Goal: Task Accomplishment & Management: Complete application form

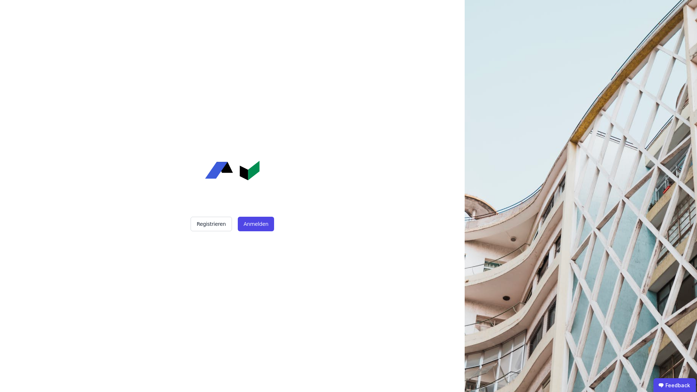
click at [259, 236] on div "Registrieren Anmelden" at bounding box center [233, 196] width 182 height 392
click at [259, 222] on button "Anmelden" at bounding box center [256, 224] width 36 height 15
